Goal: Information Seeking & Learning: Learn about a topic

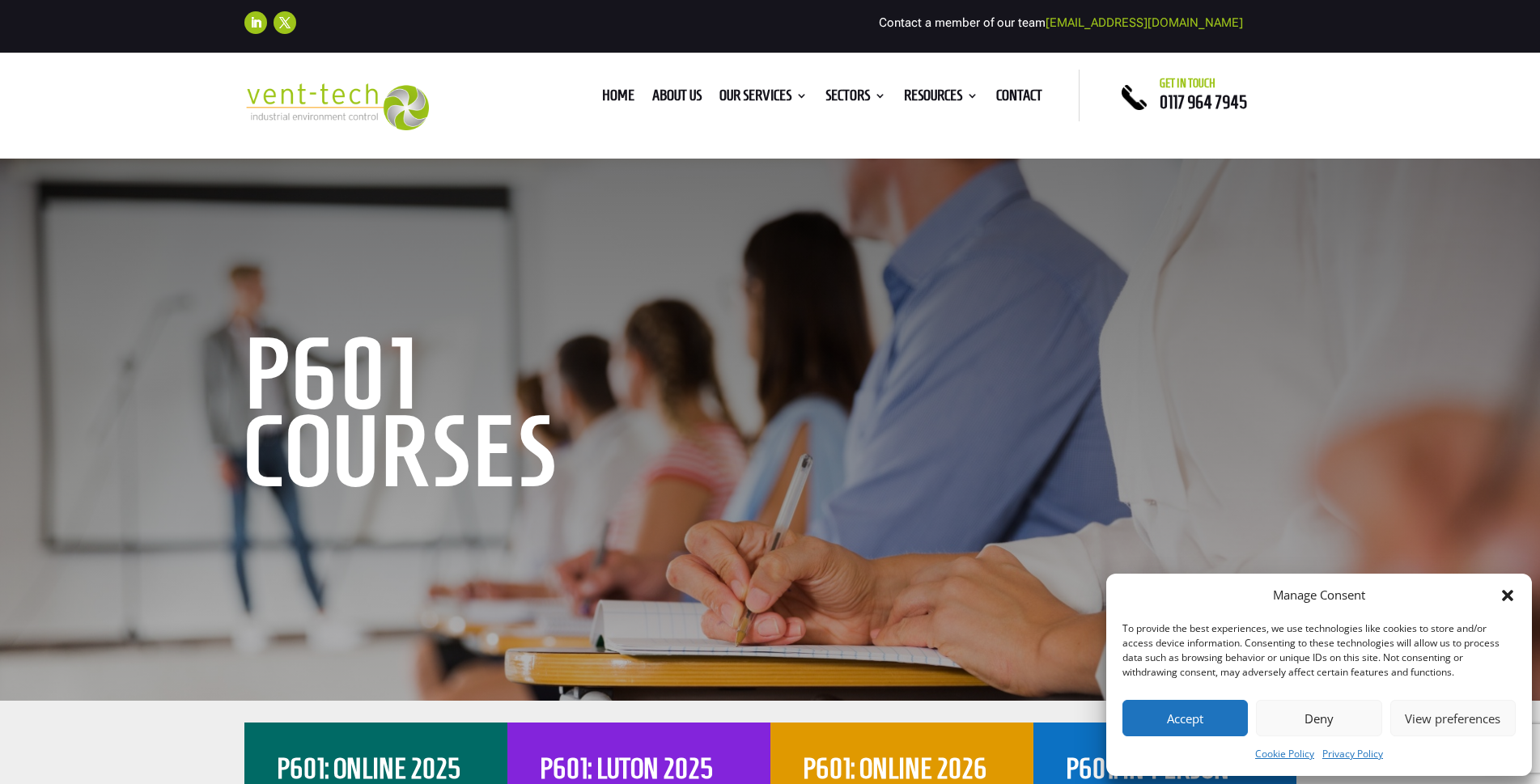
click at [1231, 725] on button "Accept" at bounding box center [1185, 718] width 126 height 36
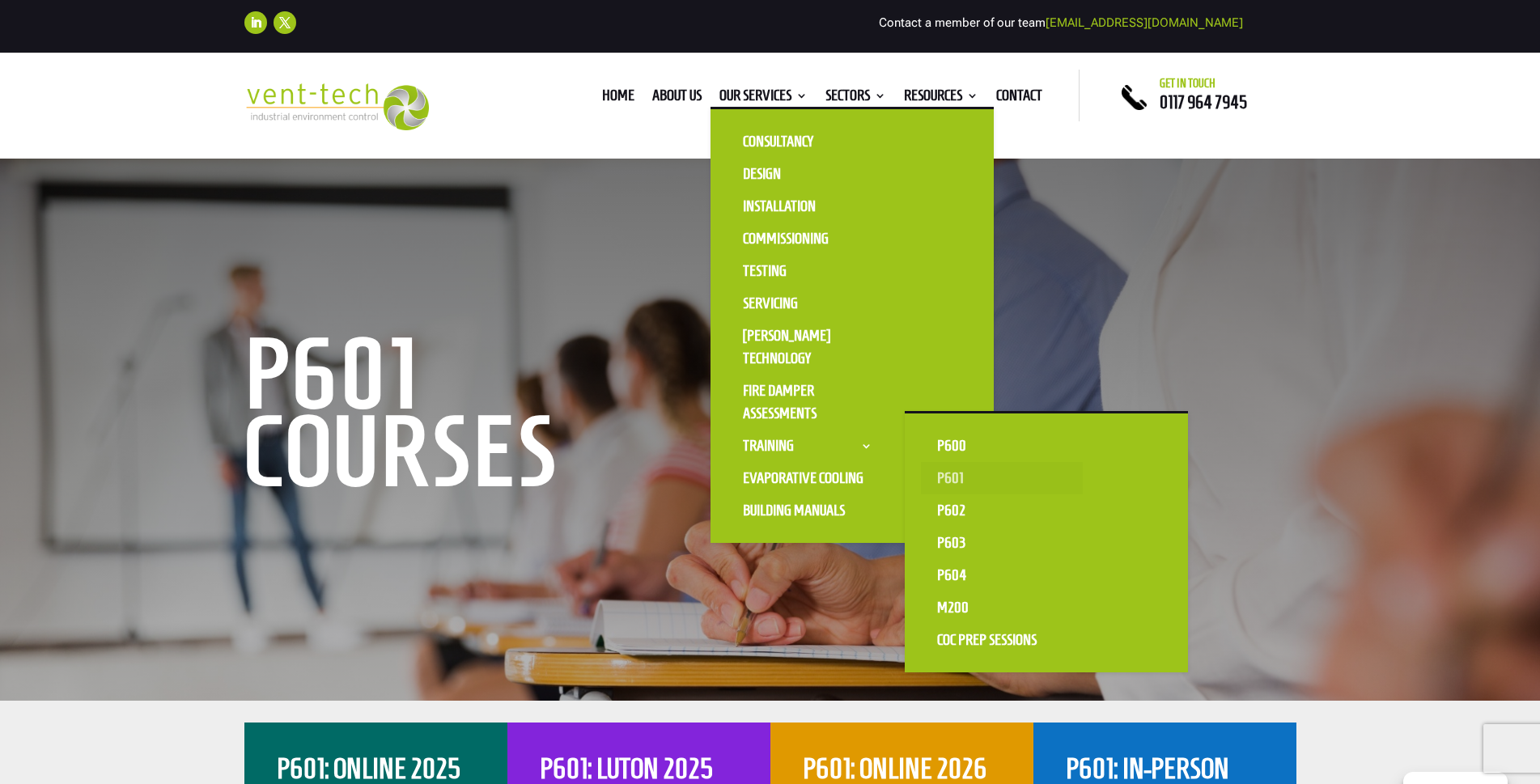
click at [949, 477] on link "P601" at bounding box center [1001, 478] width 162 height 33
click at [944, 441] on link "P600" at bounding box center [1001, 446] width 162 height 33
